Goal: Information Seeking & Learning: Learn about a topic

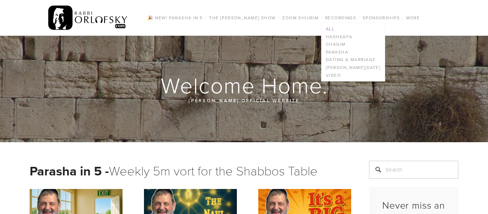
click at [334, 28] on link "All" at bounding box center [353, 29] width 63 height 8
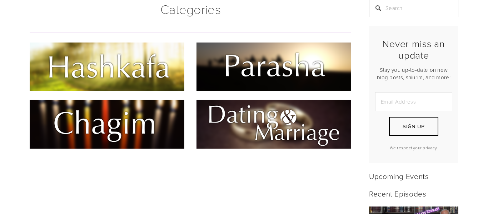
scroll to position [206, 0]
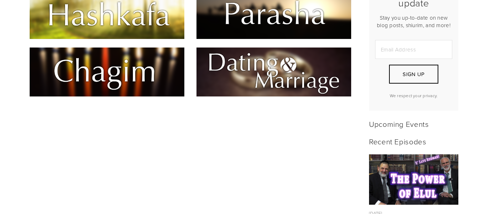
click at [98, 30] on img at bounding box center [107, 14] width 155 height 49
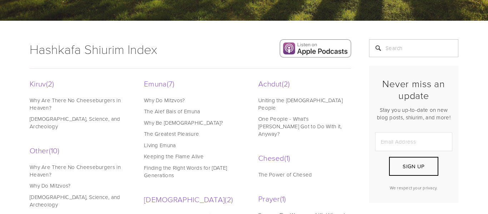
scroll to position [119, 0]
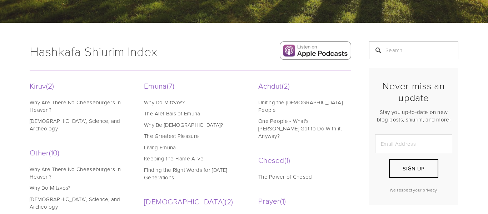
click at [112, 74] on div at bounding box center [191, 71] width 334 height 20
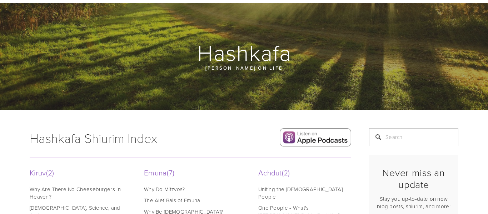
scroll to position [0, 0]
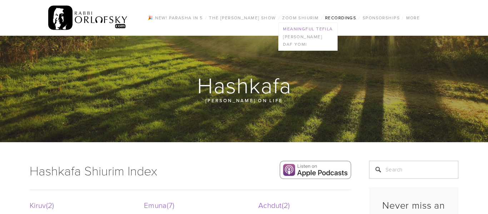
click at [306, 31] on link "Meaningful Tefila" at bounding box center [308, 29] width 58 height 8
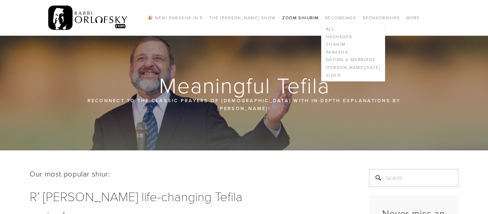
click at [334, 29] on link "All" at bounding box center [353, 29] width 63 height 8
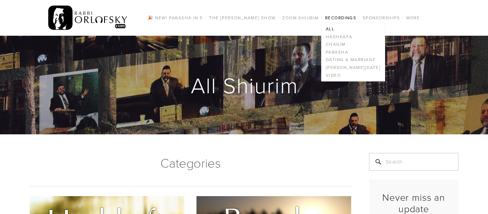
click at [334, 21] on link "Recordings" at bounding box center [340, 17] width 35 height 9
click at [335, 75] on link "Video" at bounding box center [353, 75] width 63 height 8
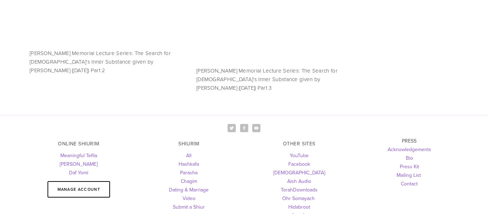
scroll to position [1199, 0]
click at [190, 153] on link "All" at bounding box center [188, 156] width 5 height 7
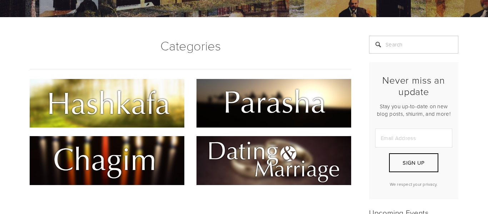
scroll to position [118, 0]
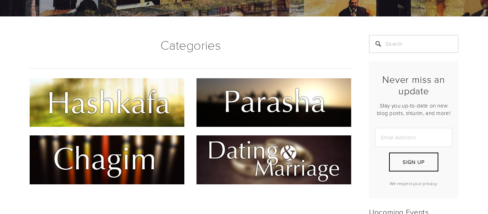
click at [142, 87] on img at bounding box center [107, 102] width 155 height 49
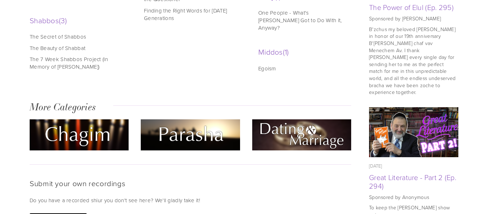
scroll to position [437, 0]
